Goal: Task Accomplishment & Management: Complete application form

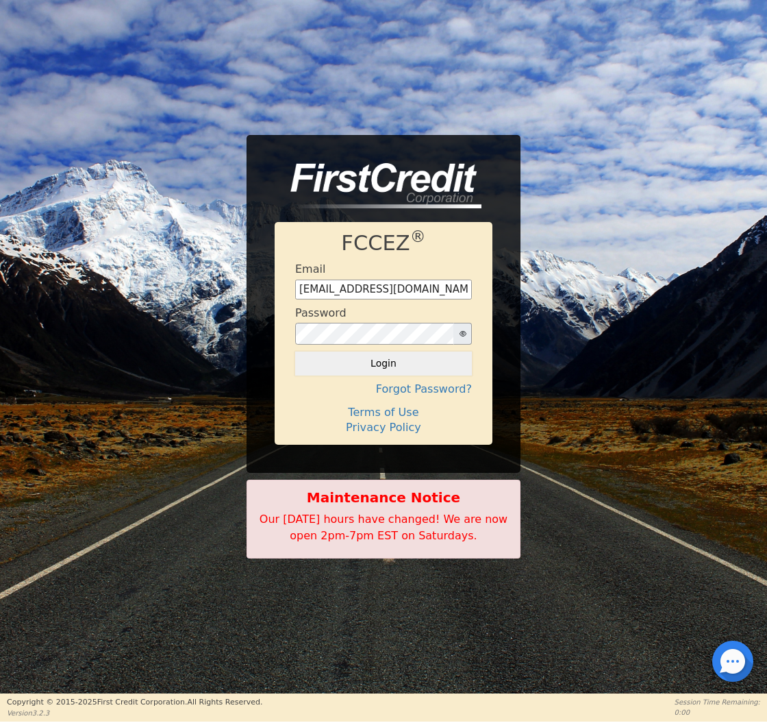
type input "[EMAIL_ADDRESS][DOMAIN_NAME]"
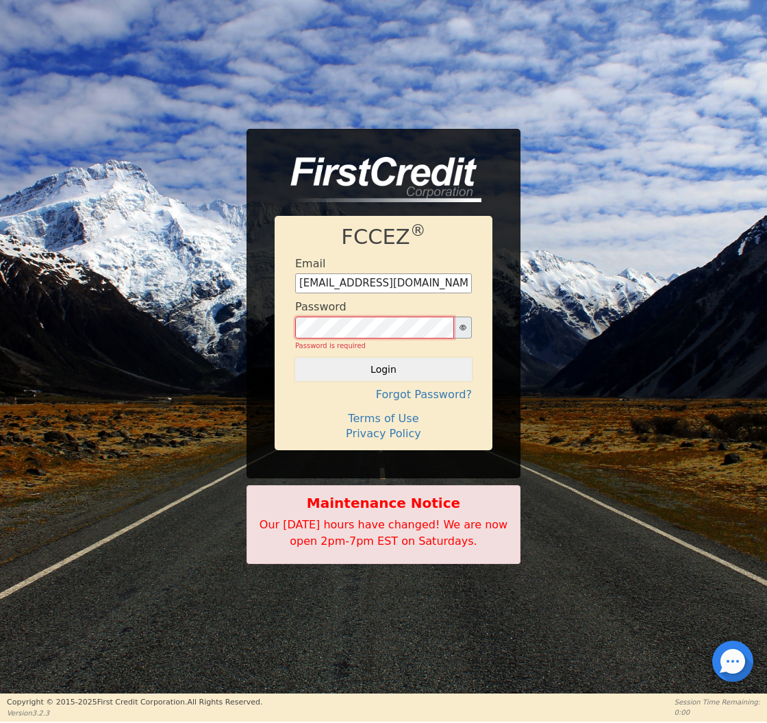
click at [384, 363] on button "Login" at bounding box center [383, 369] width 177 height 23
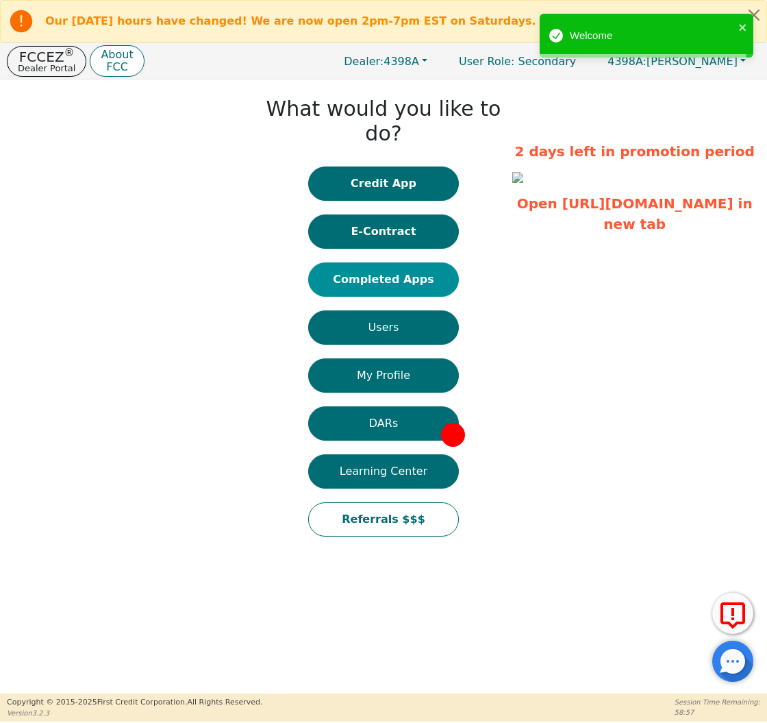
click at [423, 262] on button "Completed Apps" at bounding box center [383, 279] width 151 height 34
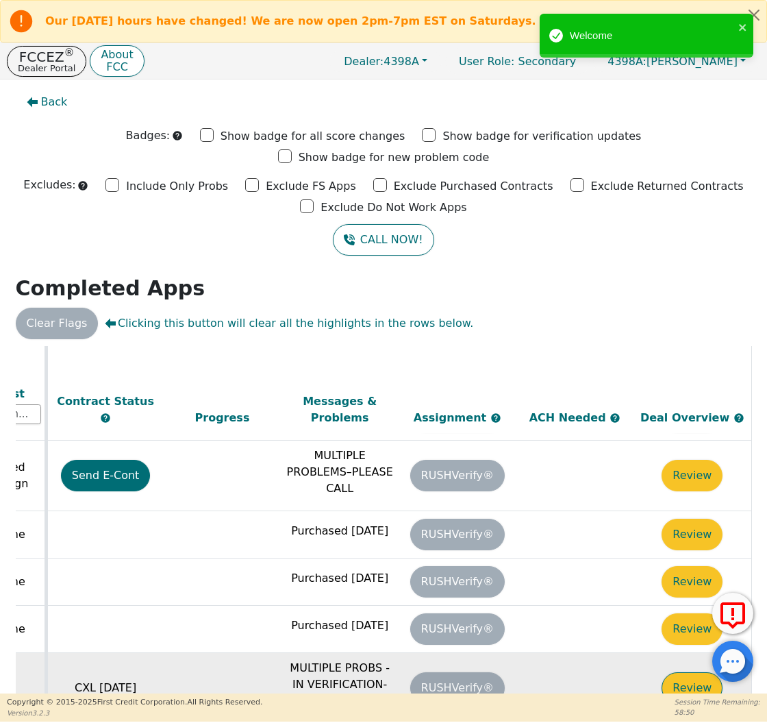
scroll to position [787, 766]
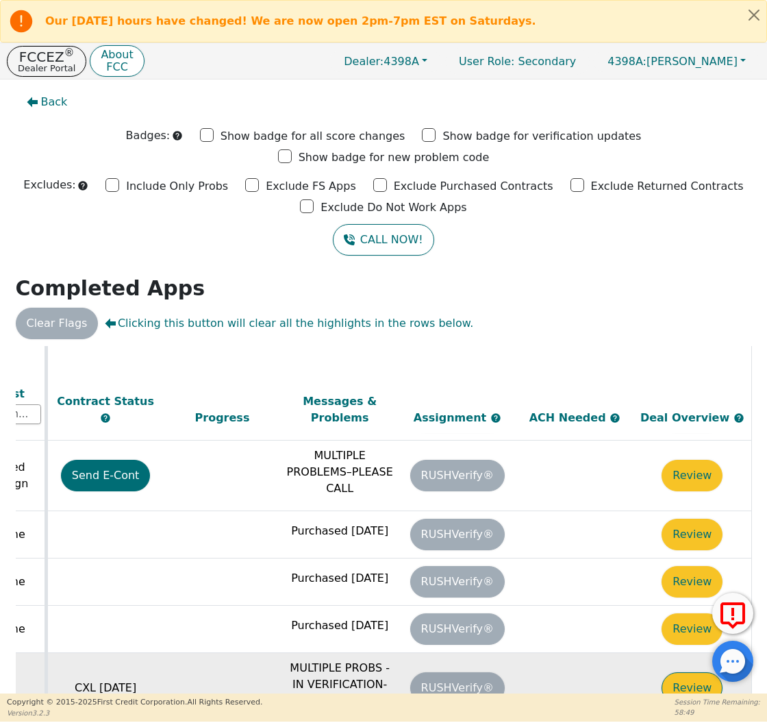
click at [686, 672] on button "Review" at bounding box center [692, 688] width 61 height 32
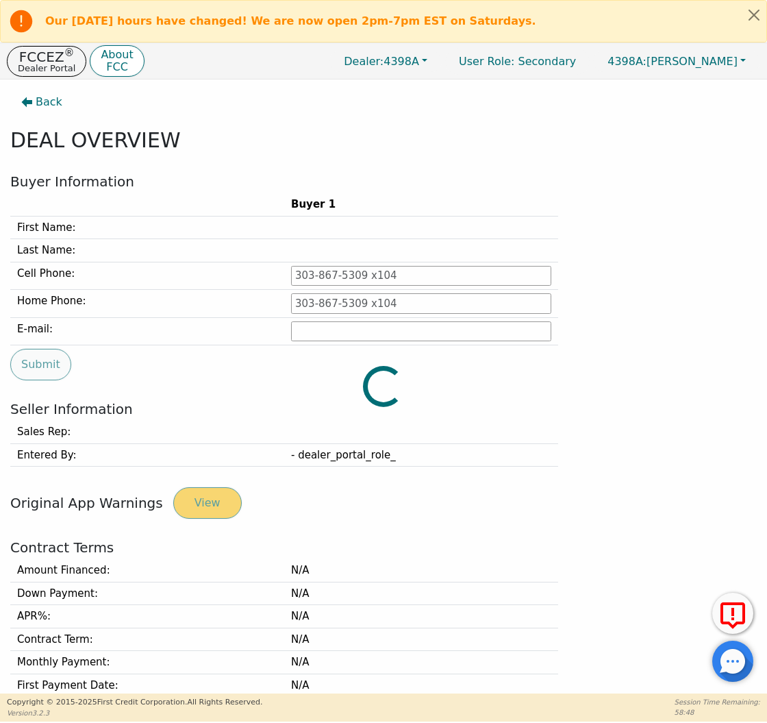
type input "[PHONE_NUMBER]"
type input "[EMAIL_ADDRESS][DOMAIN_NAME]"
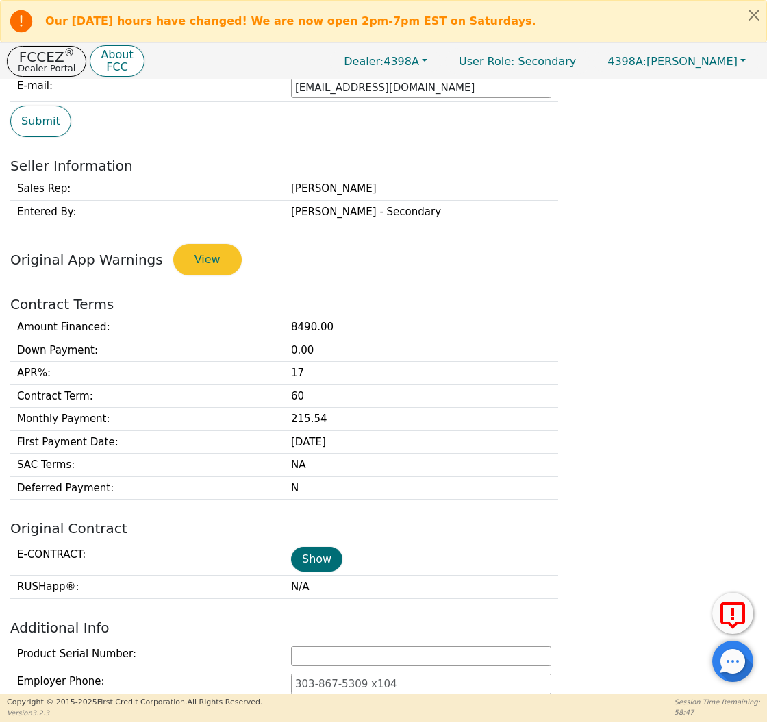
scroll to position [245, 0]
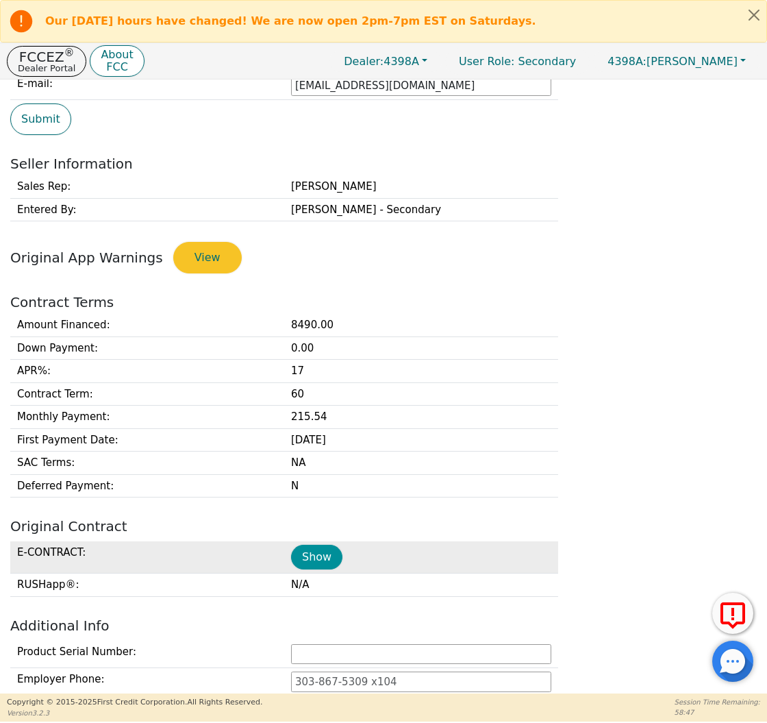
click at [323, 561] on button "Show" at bounding box center [316, 557] width 51 height 25
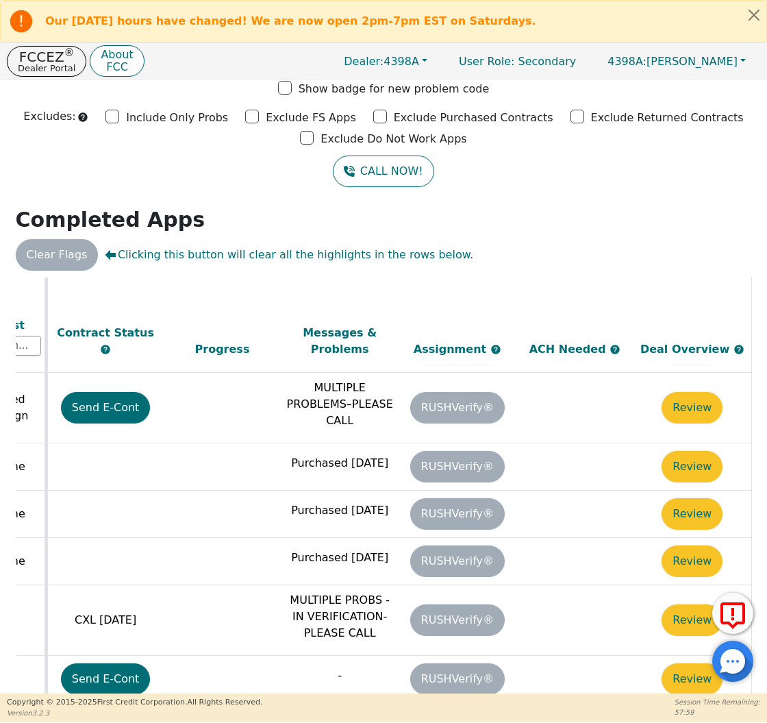
scroll to position [786, 766]
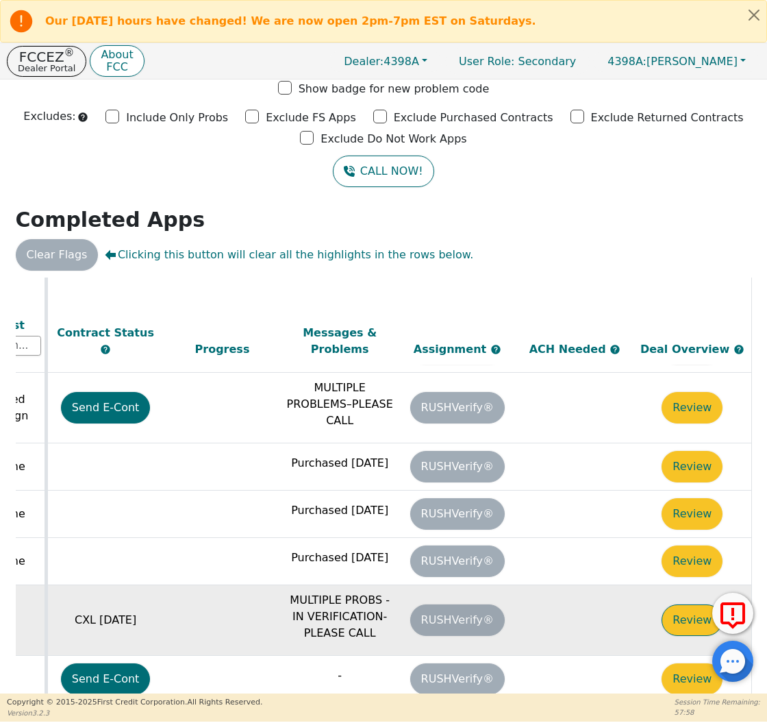
click at [680, 604] on button "Review" at bounding box center [692, 620] width 61 height 32
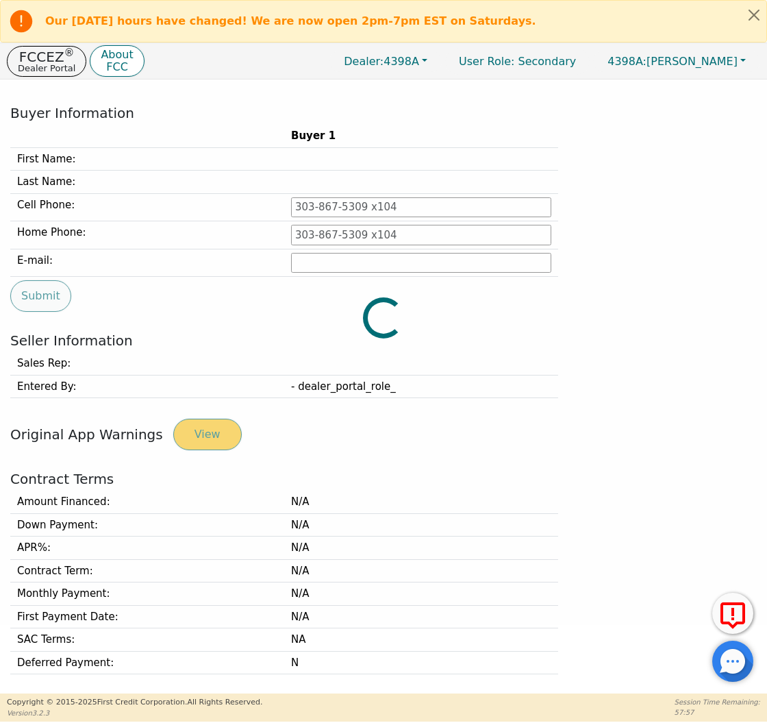
type input "[PHONE_NUMBER]"
type input "[EMAIL_ADDRESS][DOMAIN_NAME]"
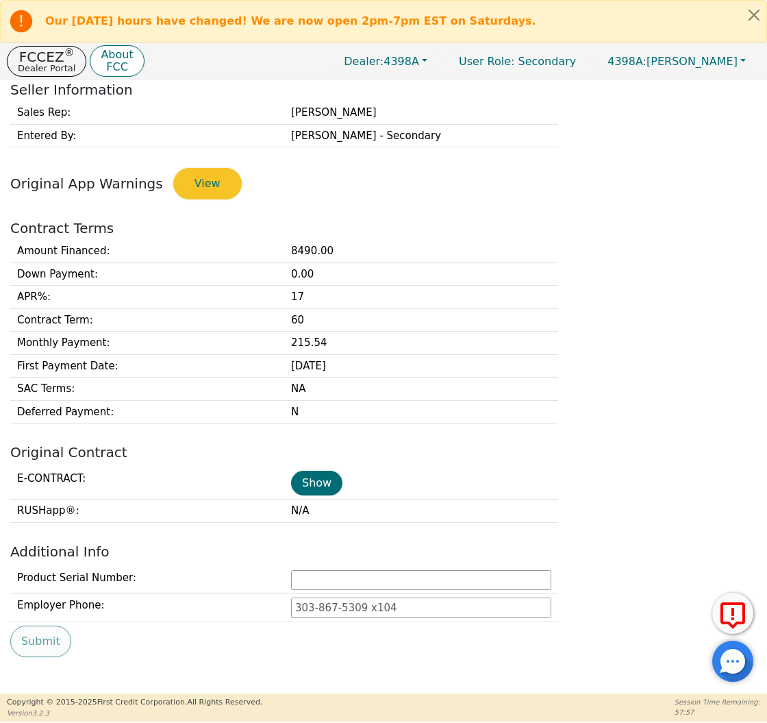
scroll to position [419, 0]
